Goal: Task Accomplishment & Management: Manage account settings

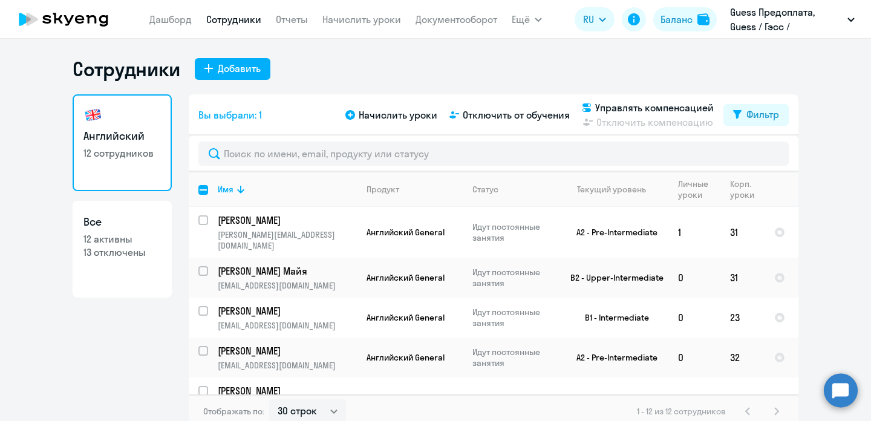
select select "30"
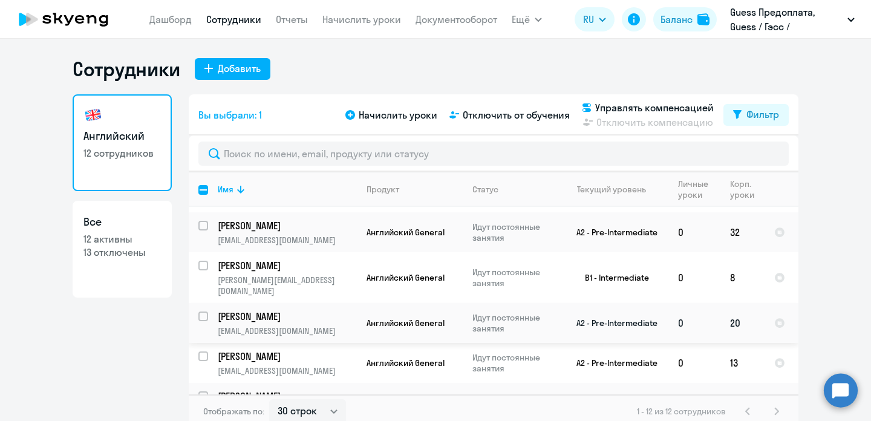
scroll to position [122, 0]
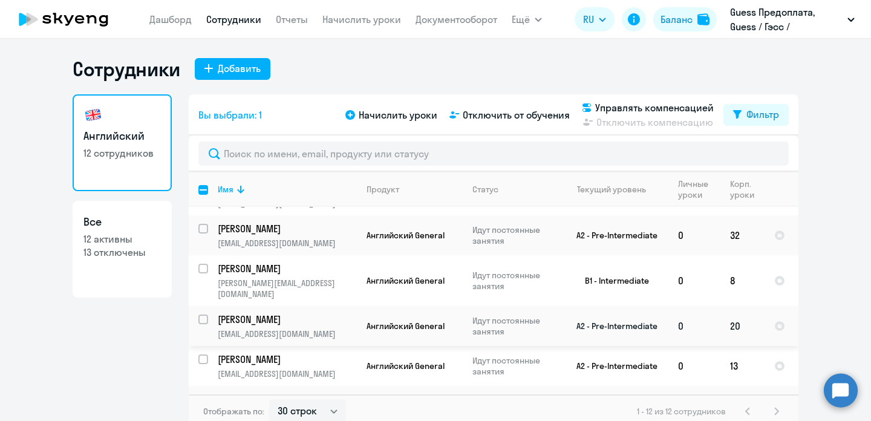
click at [204, 315] on input "select row 5898703" at bounding box center [210, 327] width 24 height 24
checkbox input "true"
click at [201, 224] on input "select row 39430698" at bounding box center [210, 236] width 24 height 24
checkbox input "true"
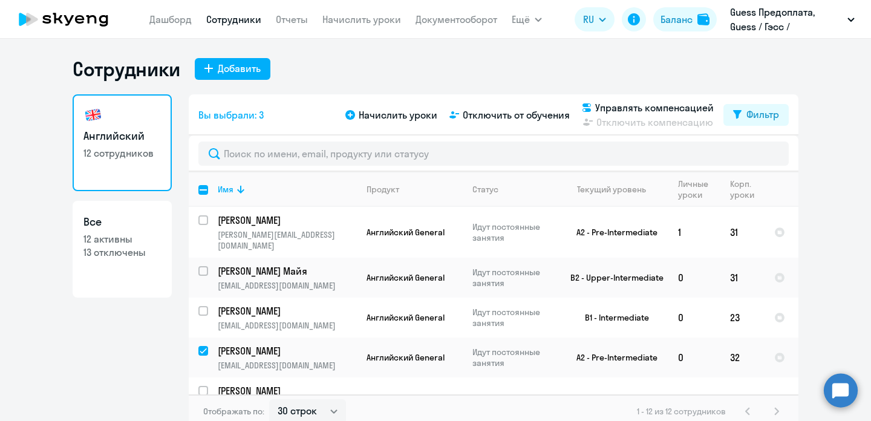
scroll to position [0, 0]
click at [508, 112] on span "Отключить от обучения" at bounding box center [516, 115] width 107 height 15
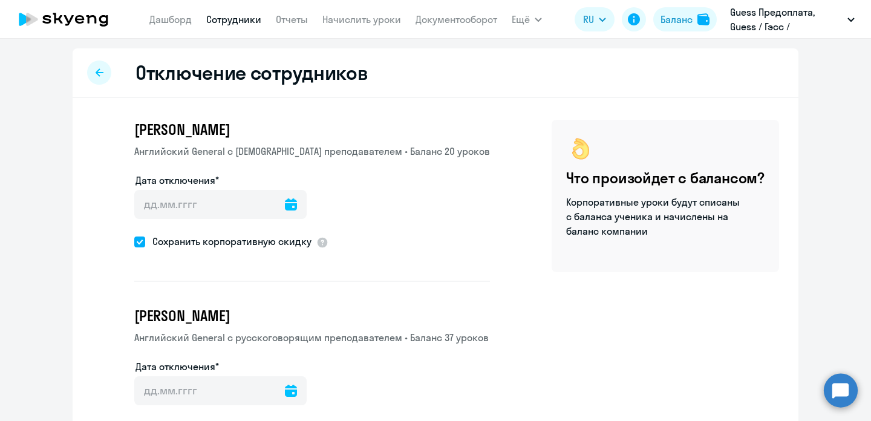
click at [289, 209] on icon at bounding box center [291, 204] width 12 height 12
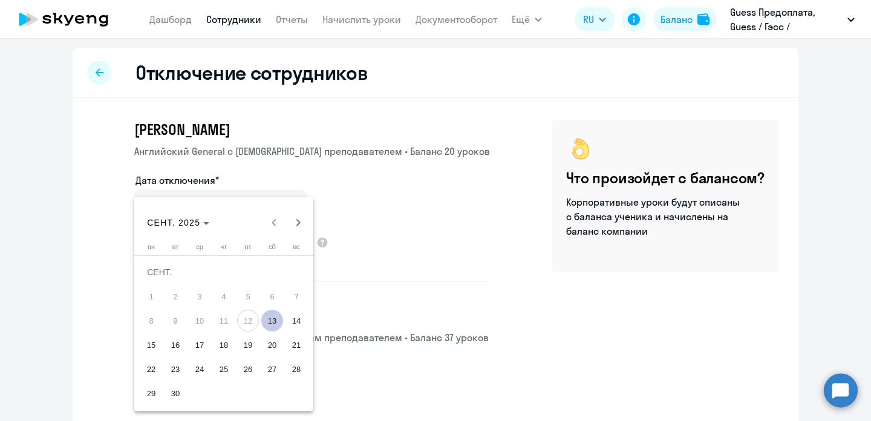
click at [195, 340] on span "17" at bounding box center [200, 345] width 22 height 22
type input "[DATE]"
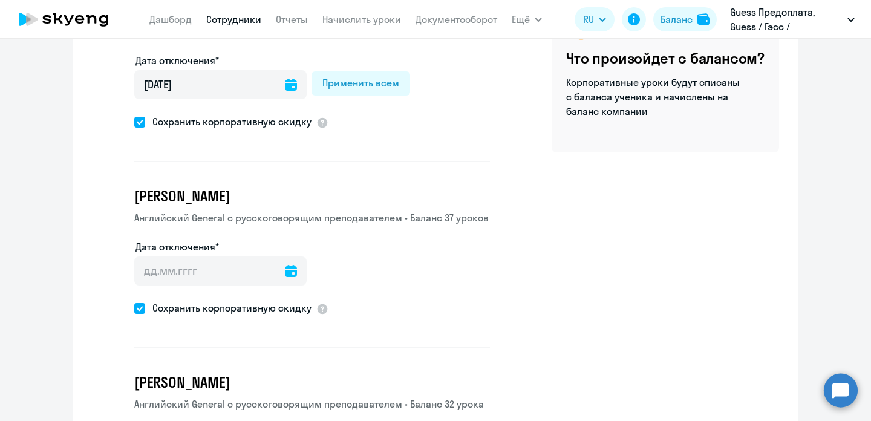
scroll to position [121, 0]
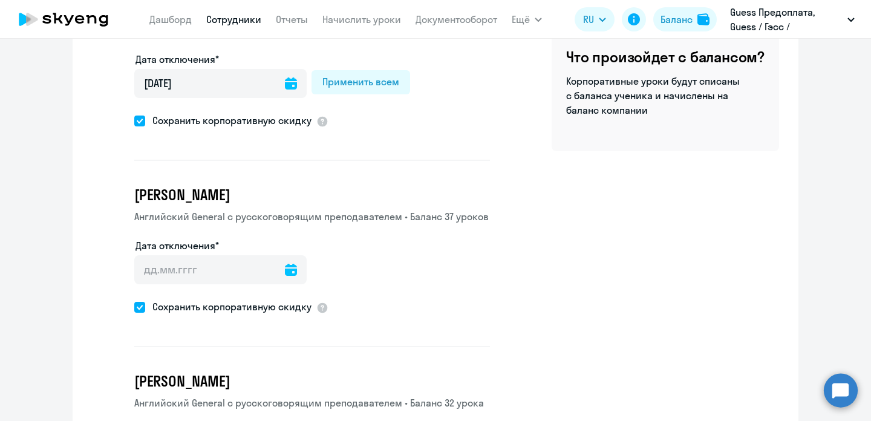
click at [294, 264] on icon at bounding box center [291, 270] width 12 height 12
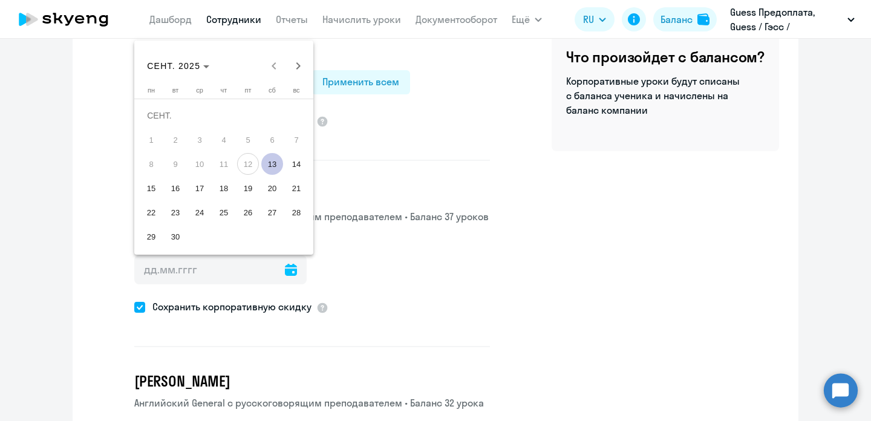
click at [196, 185] on span "17" at bounding box center [200, 188] width 22 height 22
type input "[DATE]"
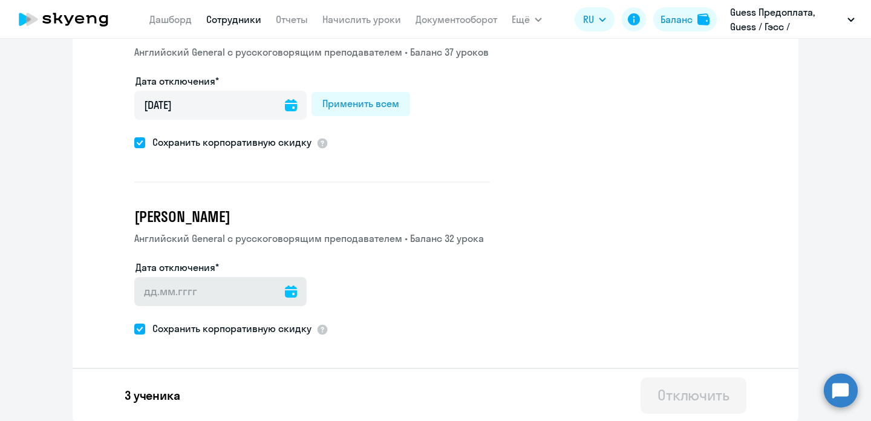
scroll to position [285, 0]
click at [294, 293] on icon at bounding box center [291, 292] width 12 height 12
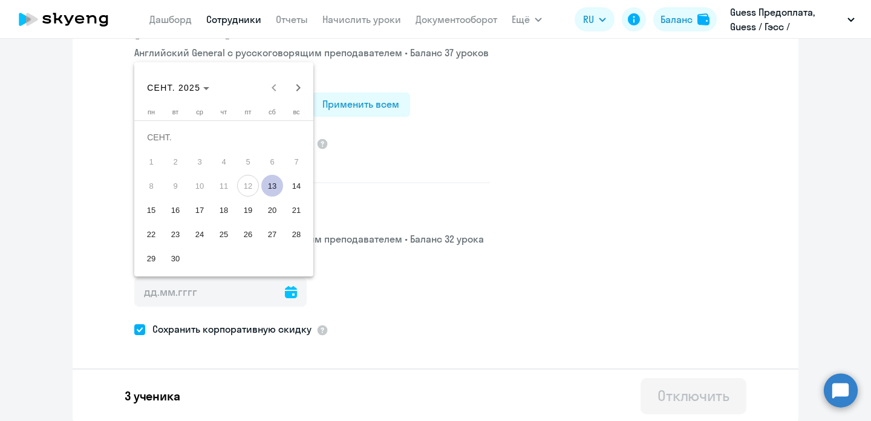
click at [204, 207] on span "17" at bounding box center [200, 210] width 22 height 22
type input "[DATE]"
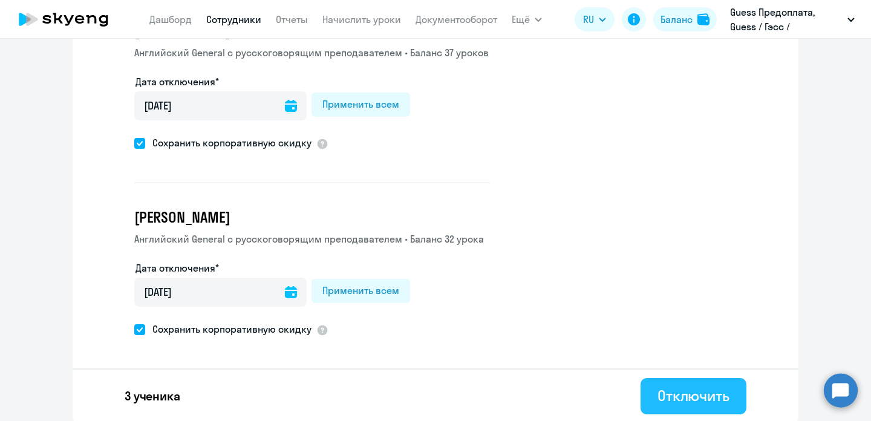
click at [673, 390] on div "Отключить" at bounding box center [693, 395] width 72 height 19
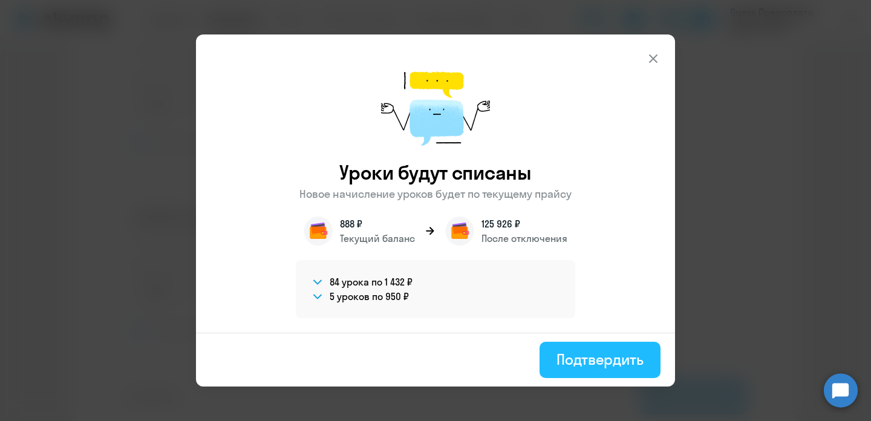
click at [622, 344] on button "Подтвердить" at bounding box center [599, 360] width 121 height 36
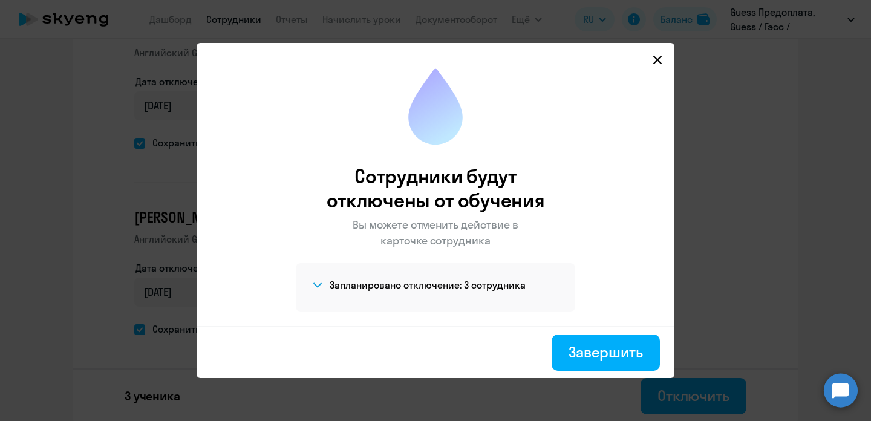
click at [658, 58] on icon at bounding box center [658, 60] width 10 height 10
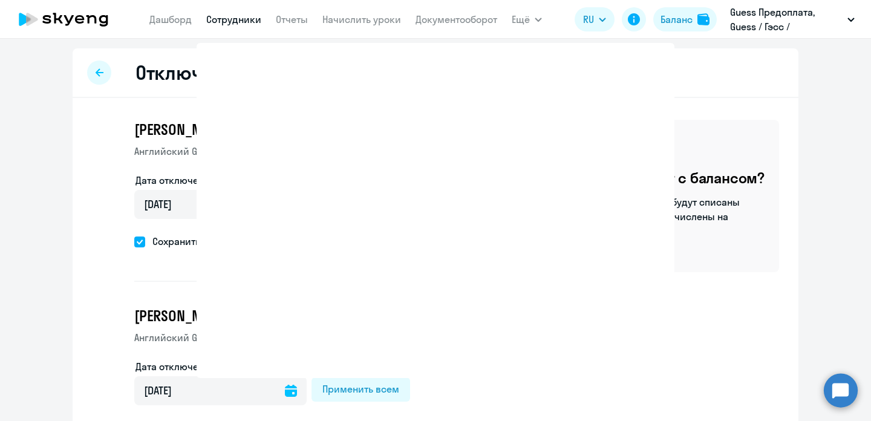
select select "30"
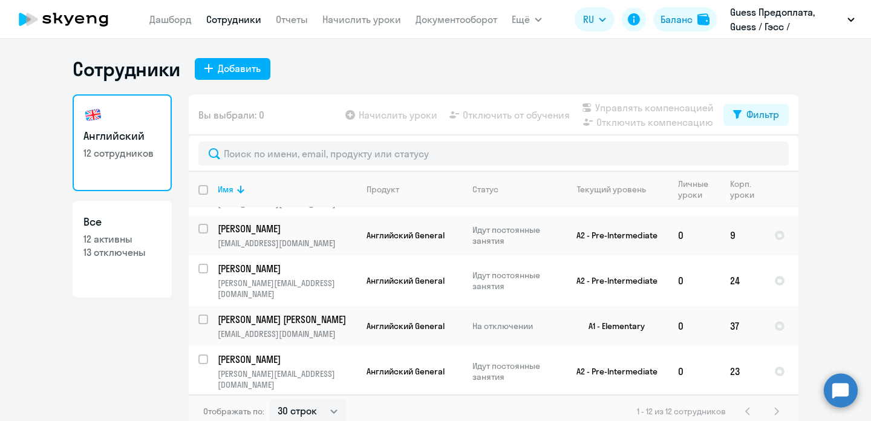
scroll to position [292, 0]
